Goal: Task Accomplishment & Management: Manage account settings

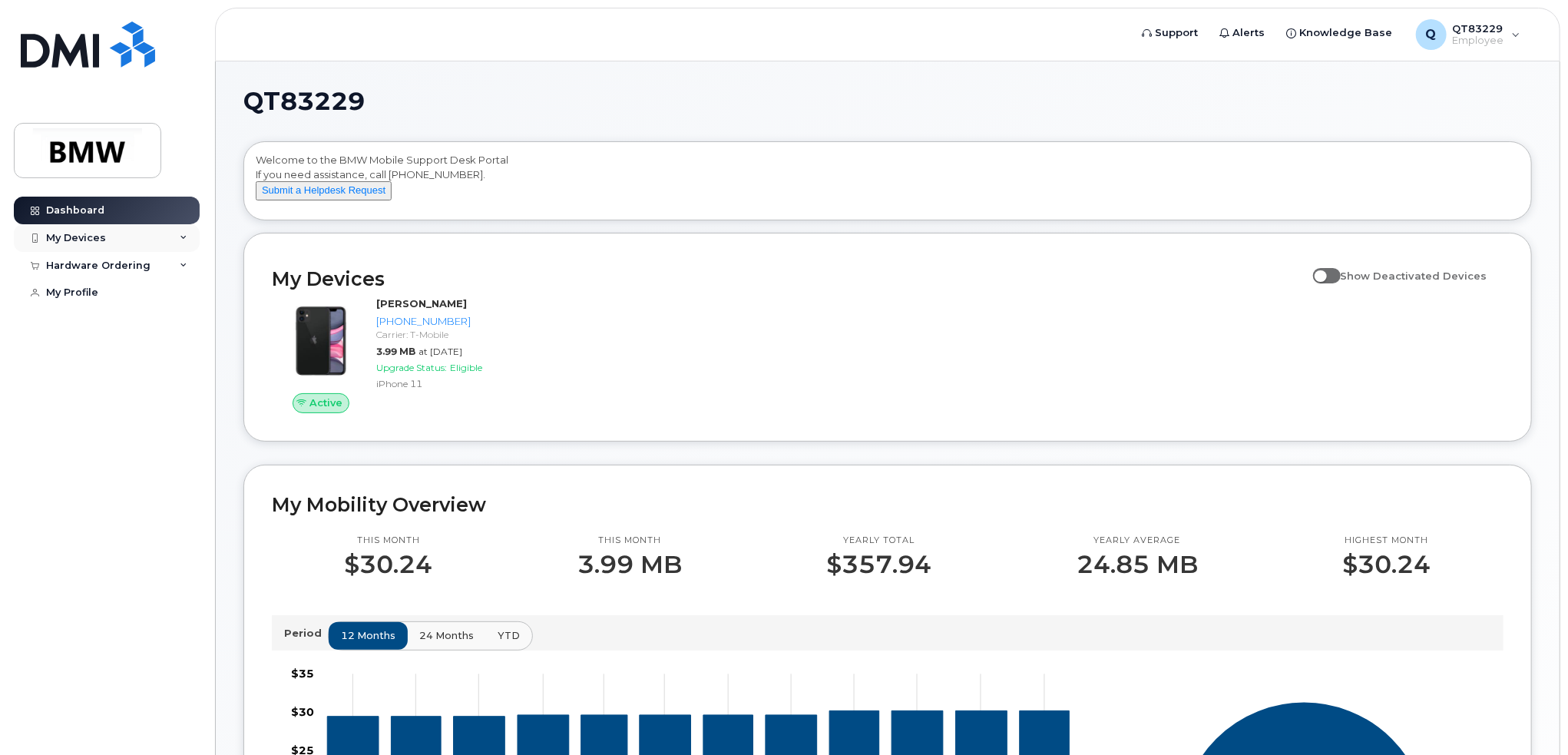
click at [187, 239] on div "My Devices" at bounding box center [107, 238] width 186 height 27
click at [176, 363] on div "Hardware Ordering" at bounding box center [107, 348] width 186 height 27
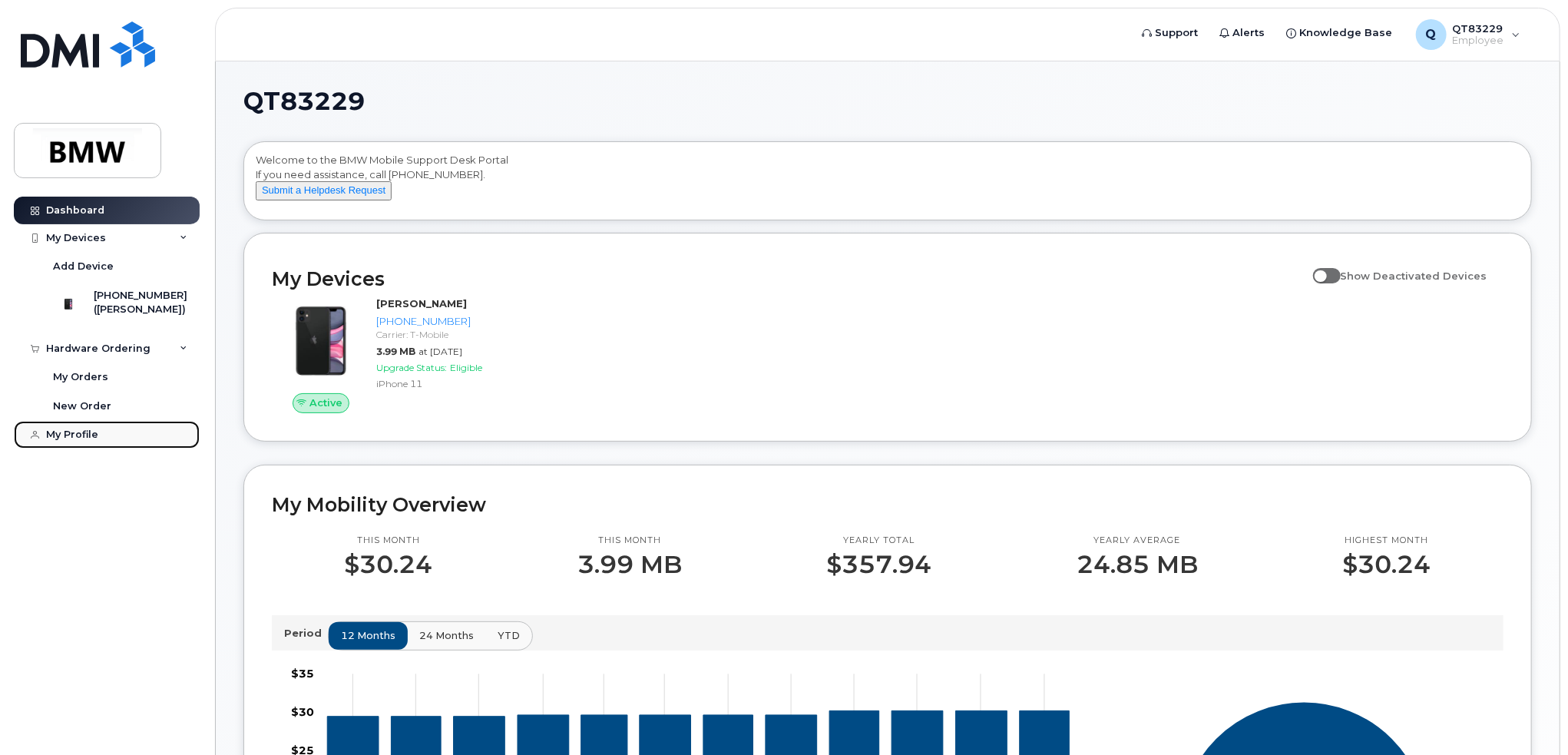
click at [151, 443] on link "My Profile" at bounding box center [107, 434] width 186 height 27
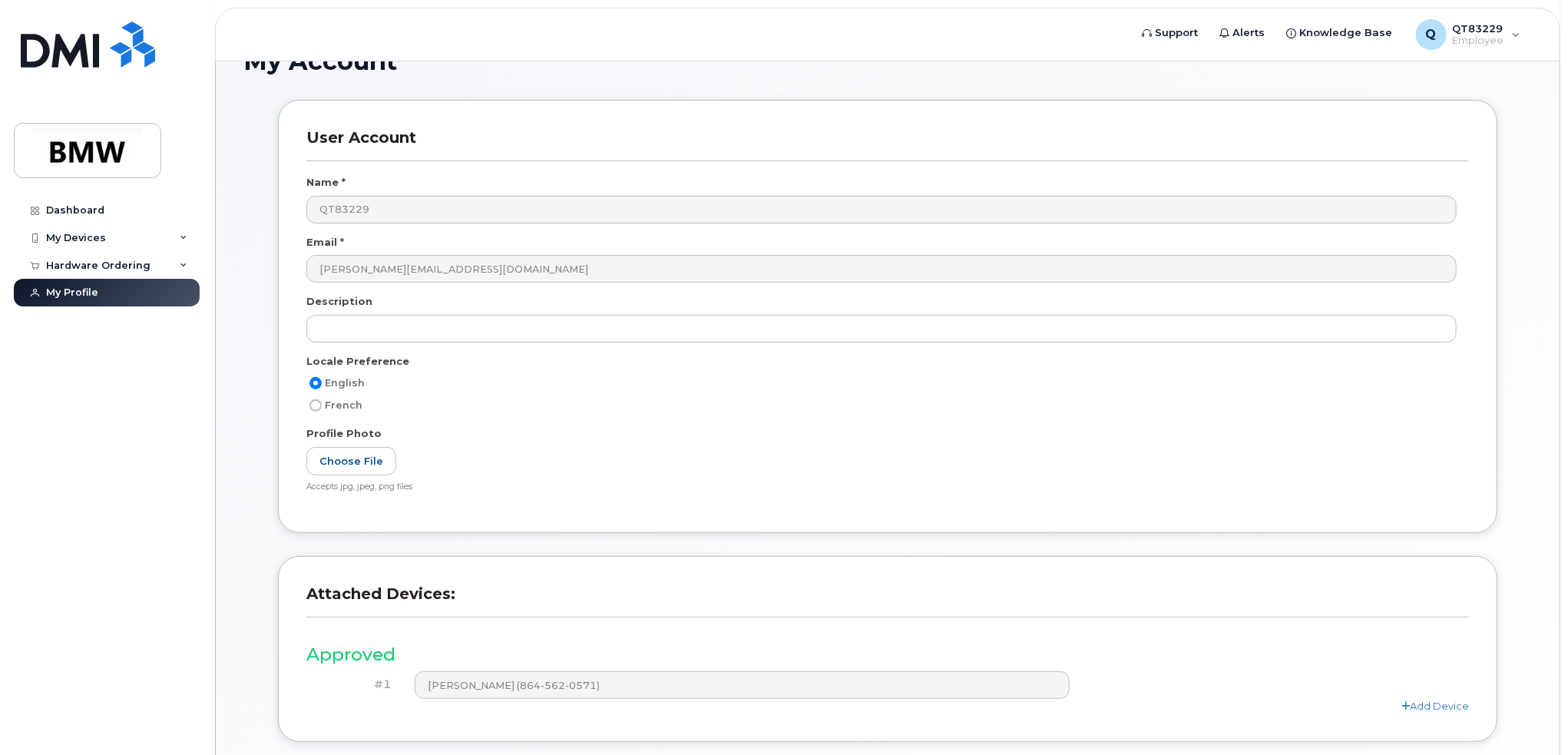
scroll to position [234, 0]
